Goal: Task Accomplishment & Management: Use online tool/utility

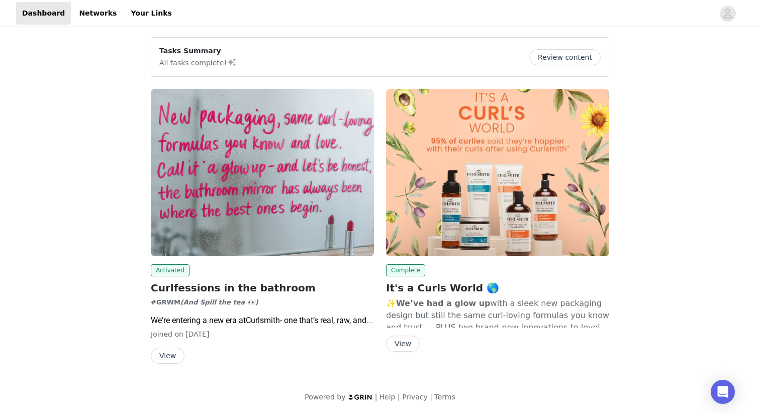
click at [239, 135] on img at bounding box center [262, 172] width 223 height 167
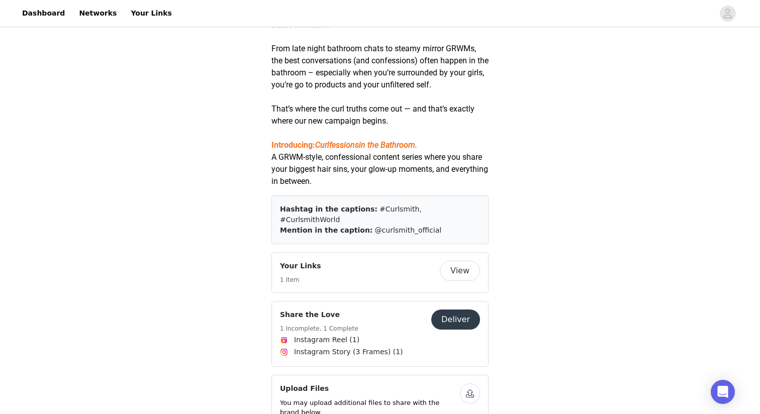
scroll to position [317, 0]
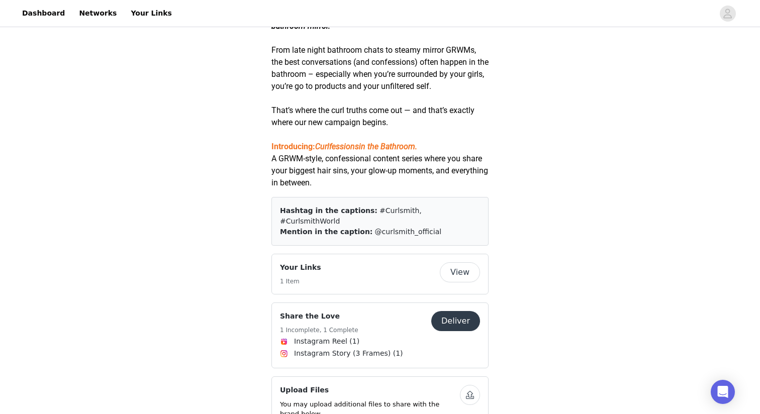
click at [360, 343] on span "Instagram Reel (1)" at bounding box center [380, 342] width 200 height 12
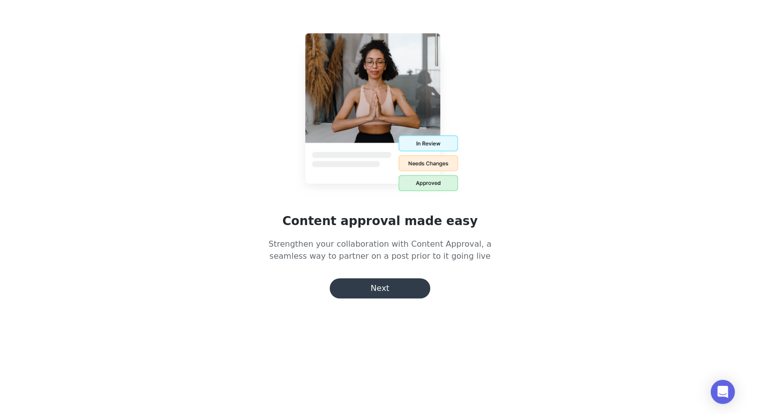
scroll to position [51, 0]
click at [366, 284] on button "Next" at bounding box center [380, 288] width 100 height 20
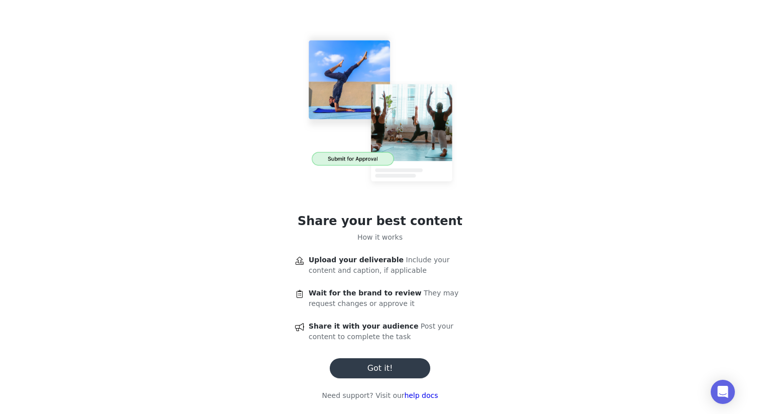
click at [374, 362] on button "Got it!" at bounding box center [380, 368] width 100 height 20
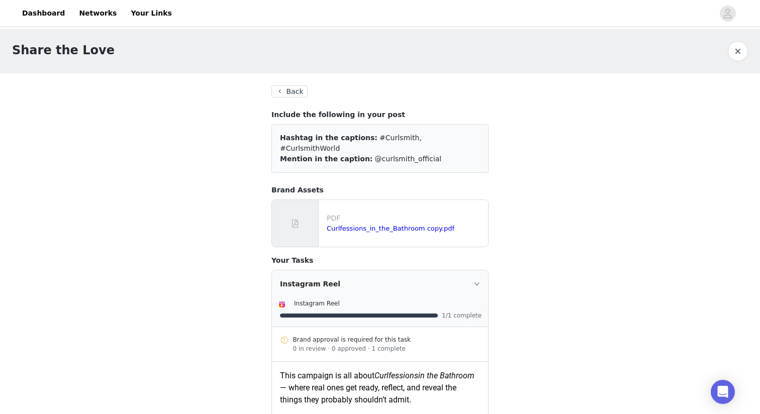
scroll to position [0, 0]
click at [290, 91] on button "Back" at bounding box center [289, 91] width 36 height 12
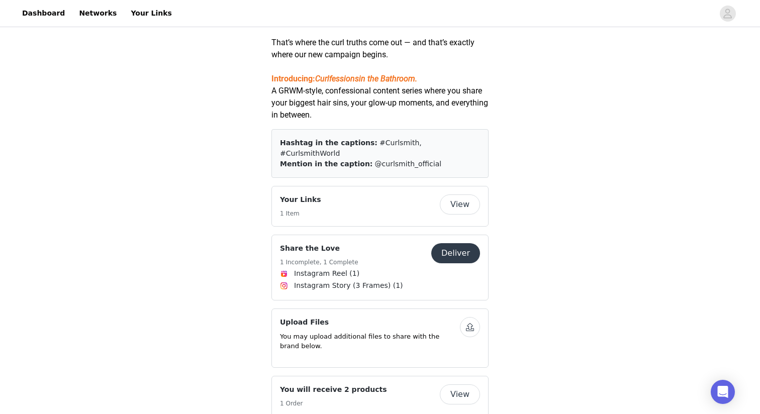
scroll to position [390, 0]
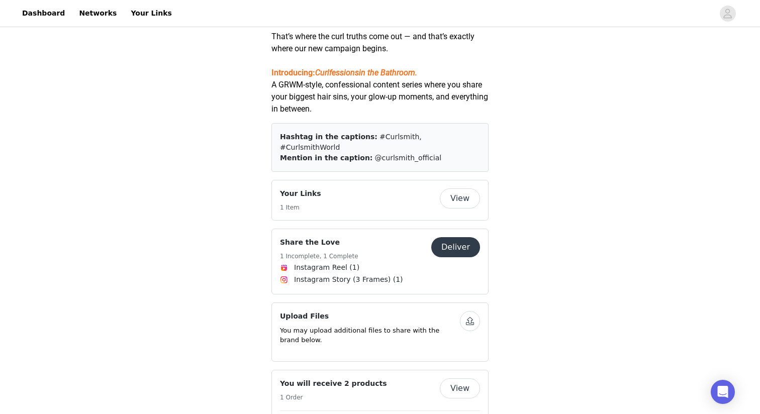
click at [461, 208] on button "View" at bounding box center [460, 198] width 40 height 20
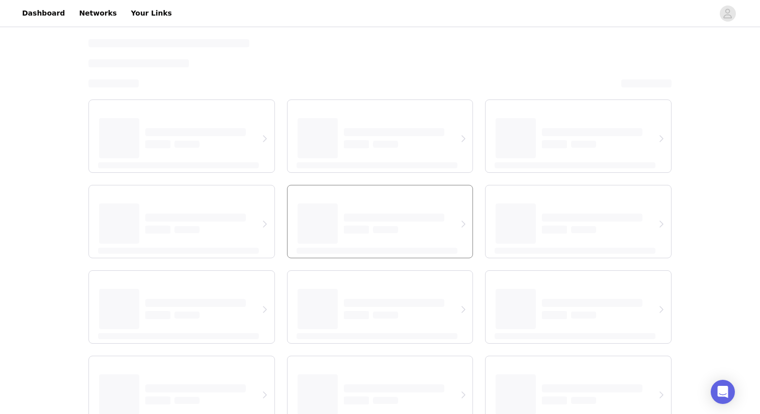
select select "12"
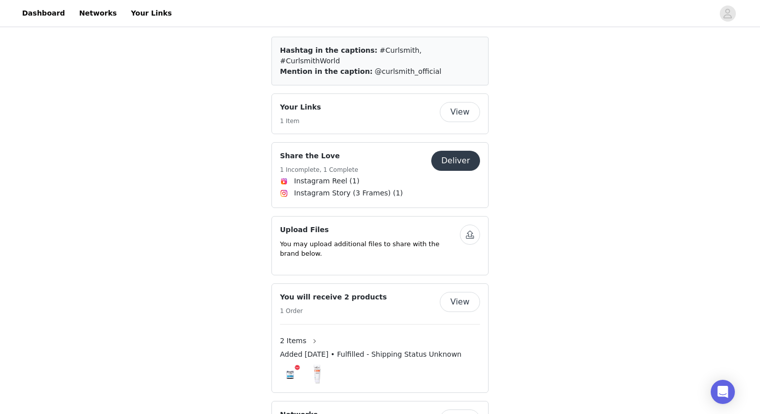
scroll to position [488, 0]
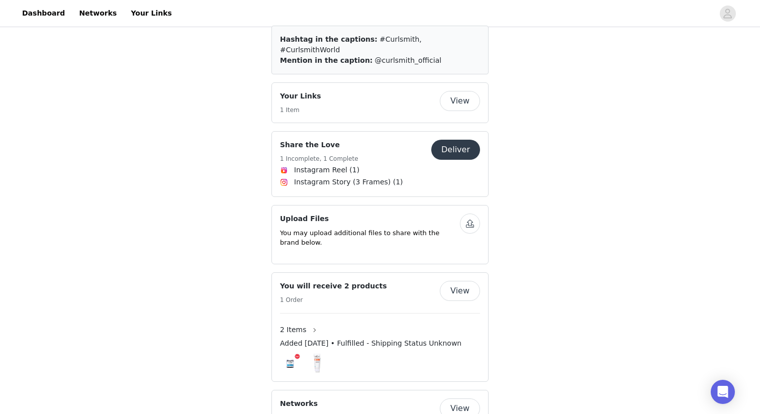
click at [365, 187] on span "Instagram Story (3 Frames) (1)" at bounding box center [348, 182] width 109 height 11
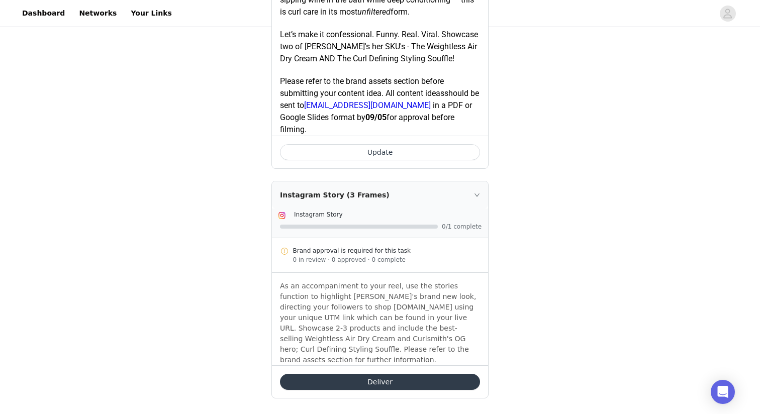
scroll to position [446, 0]
click at [481, 311] on div "As an accompaniment to your reel, use the stories function to highlight [PERSON…" at bounding box center [380, 319] width 216 height 92
click at [390, 326] on p "As an accompaniment to your reel, use the stories function to highlight [PERSON…" at bounding box center [380, 323] width 200 height 84
click at [383, 374] on button "Deliver" at bounding box center [380, 382] width 200 height 16
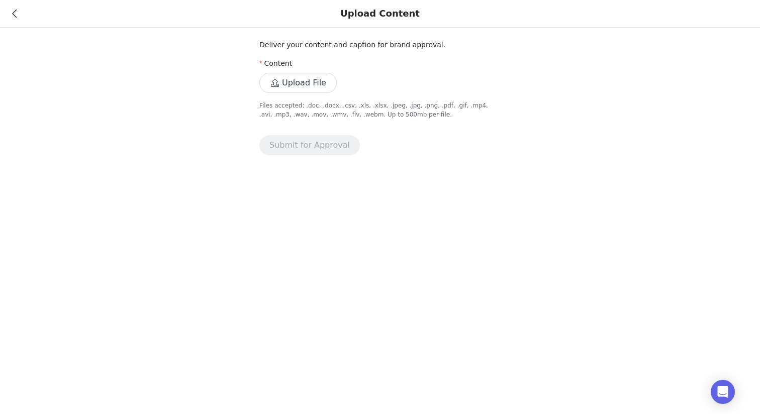
click at [11, 14] on div "Upload Content" at bounding box center [380, 14] width 760 height 28
click at [17, 16] on icon at bounding box center [14, 13] width 5 height 7
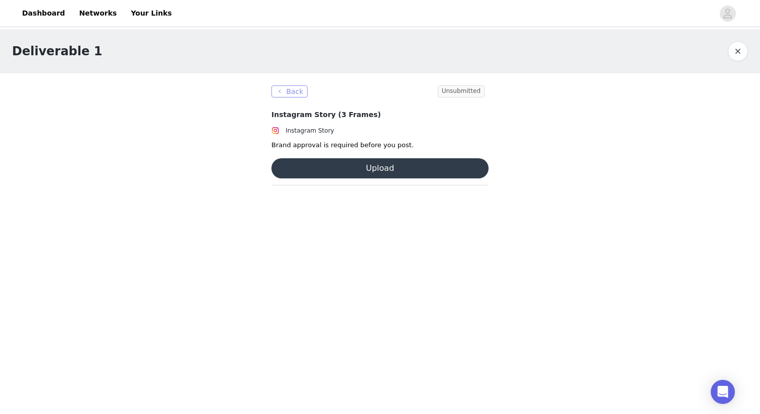
click at [294, 93] on button "Back" at bounding box center [289, 91] width 36 height 12
